Goal: Navigation & Orientation: Find specific page/section

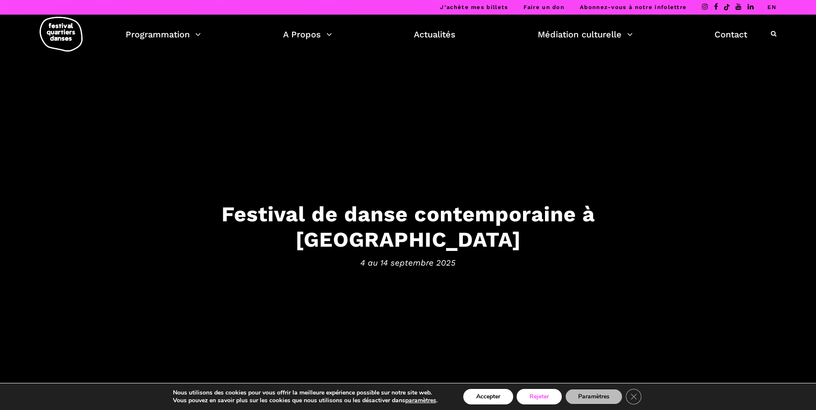
click at [541, 398] on button "Rejeter" at bounding box center [539, 396] width 45 height 15
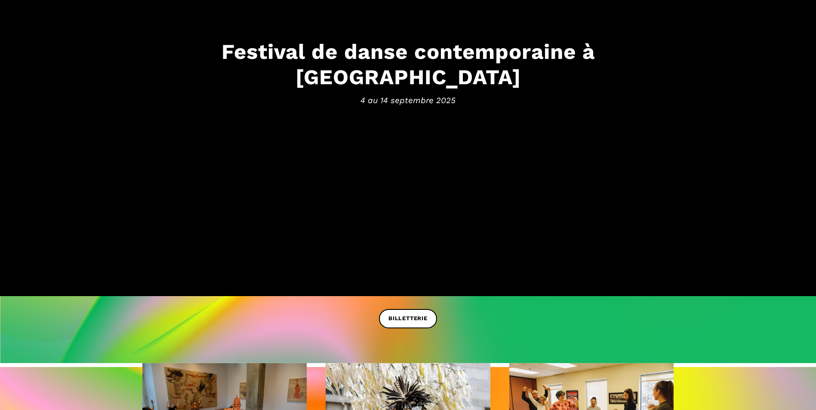
scroll to position [215, 0]
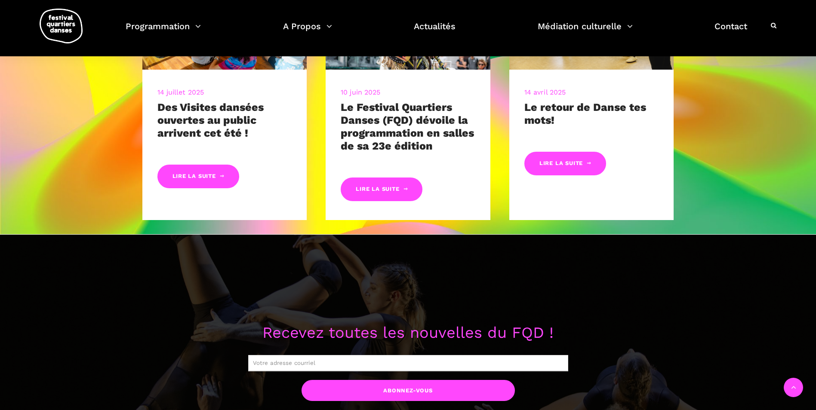
scroll to position [462, 0]
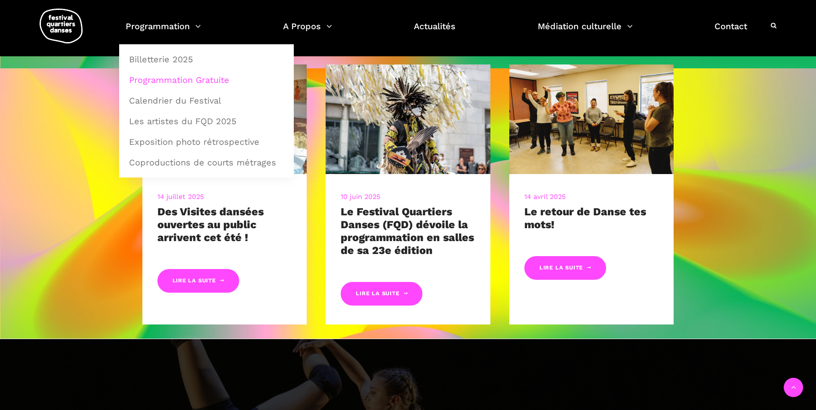
click at [191, 76] on link "Programmation Gratuite" at bounding box center [206, 80] width 165 height 20
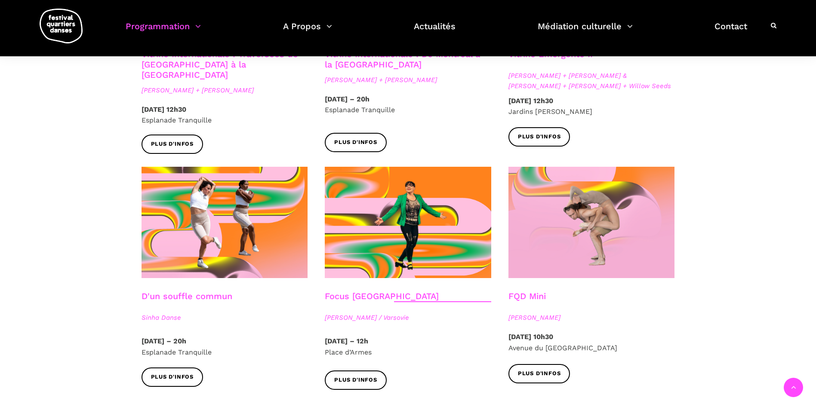
scroll to position [903, 0]
